Goal: Complete application form

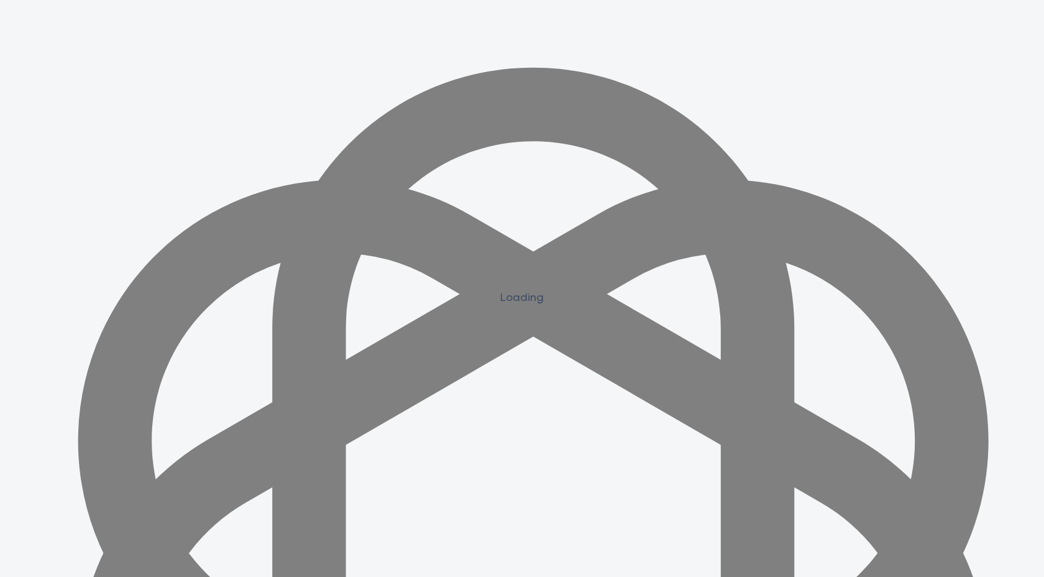
scroll to position [1114, 0]
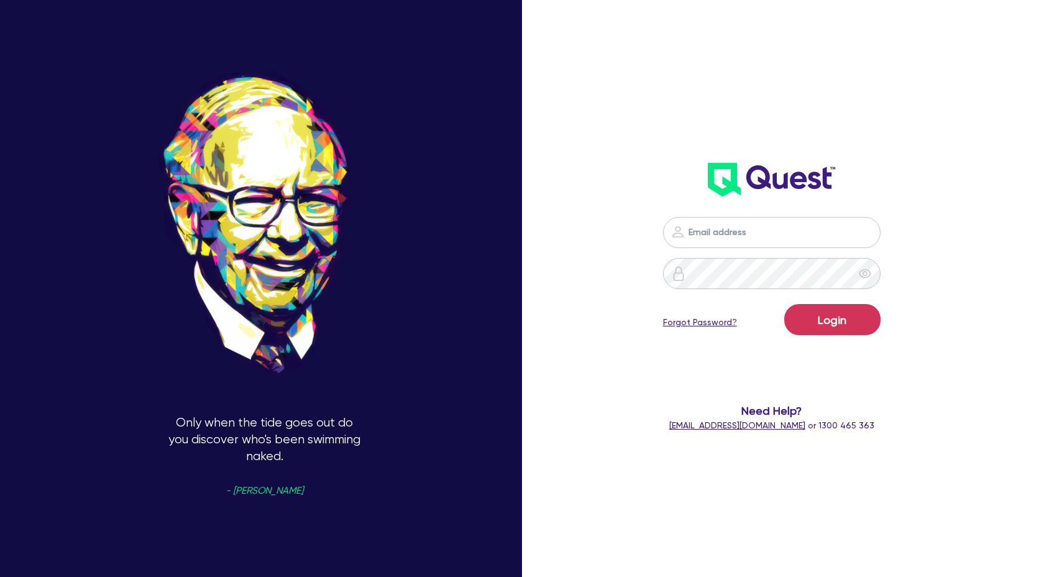
scroll to position [1118, 0]
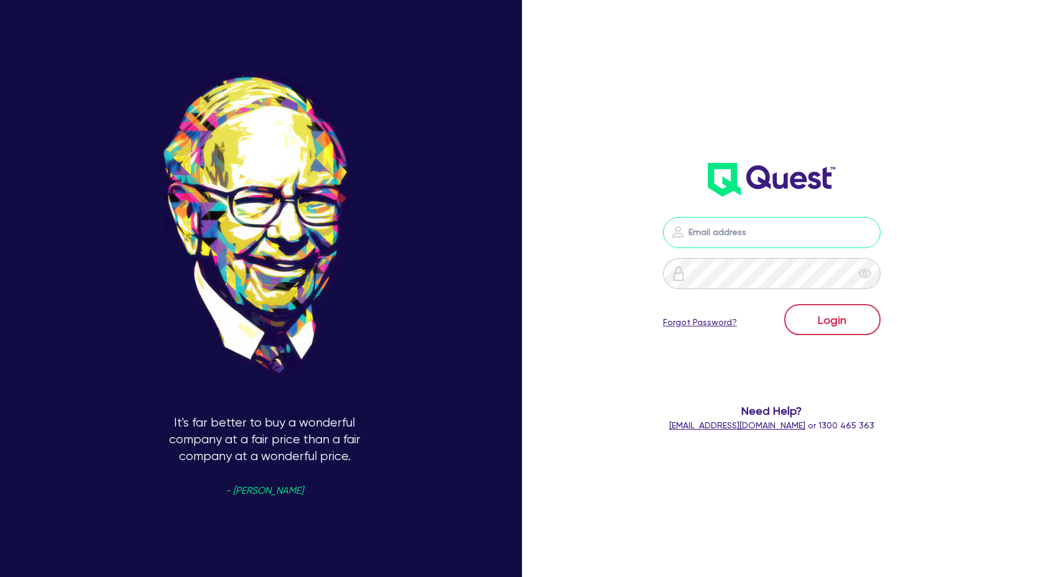
type input "[PERSON_NAME][EMAIL_ADDRESS][DOMAIN_NAME]"
click at [848, 323] on button "Login" at bounding box center [832, 319] width 96 height 31
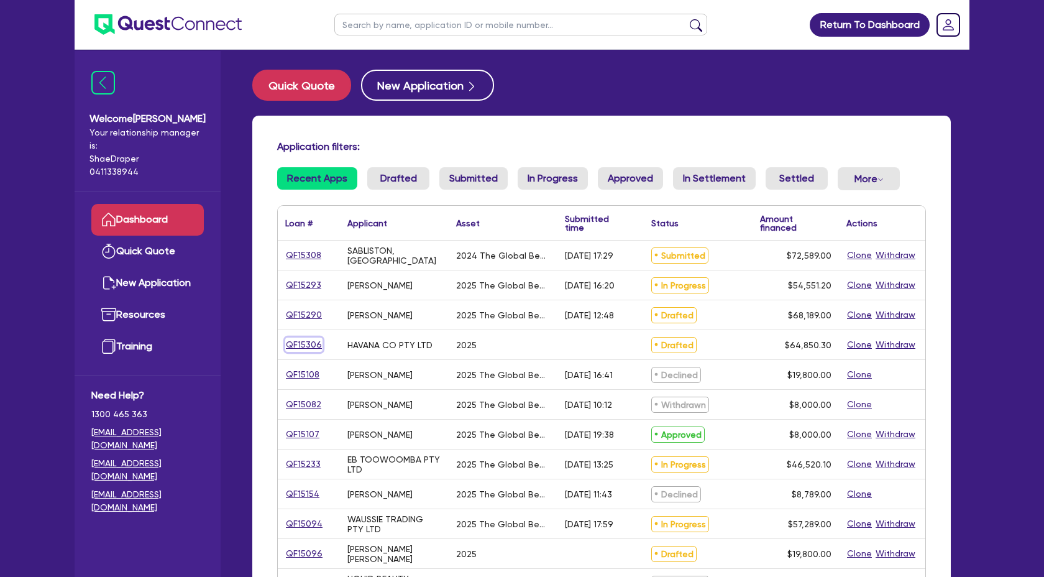
click at [306, 340] on link "QF15306" at bounding box center [303, 344] width 37 height 14
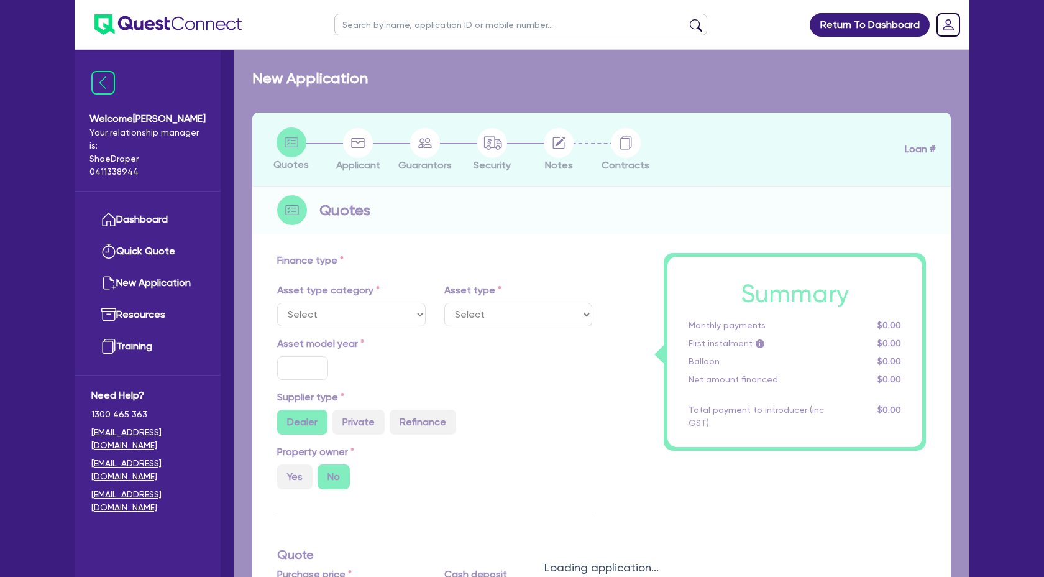
select select "TERTIARY_ASSETS"
type input "2025"
type input "66,850.3"
type input "2,000"
type input "4"
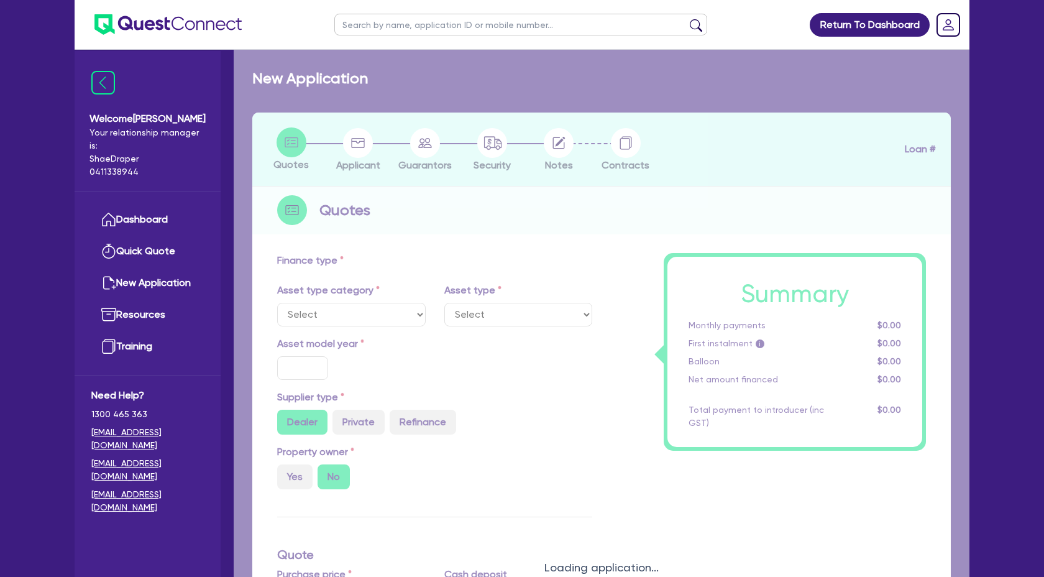
type input "2,594.01"
type input "17.95"
select select "BEAUTY_EQUIPMENT"
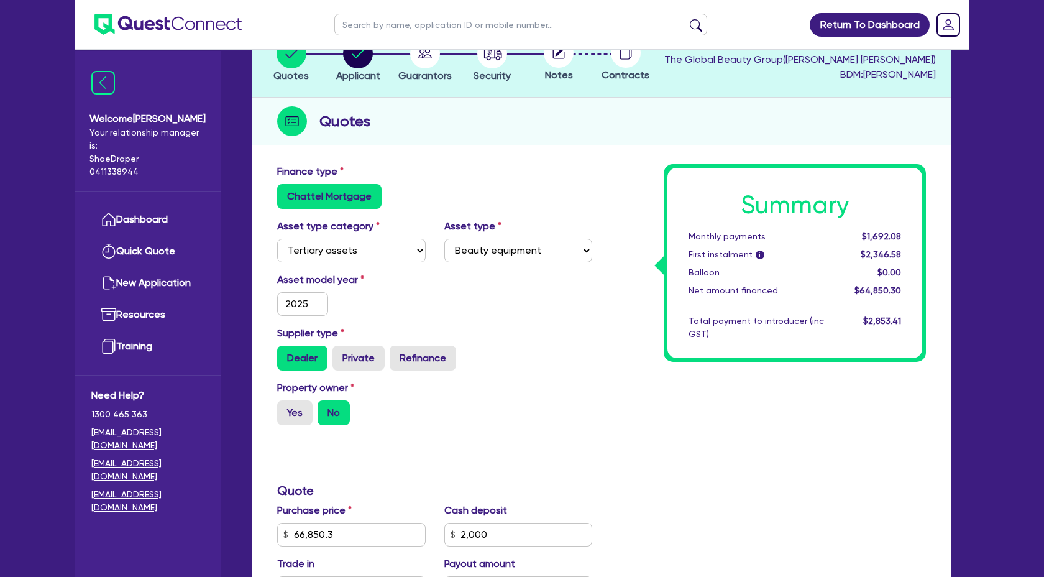
scroll to position [91, 0]
